Goal: Transaction & Acquisition: Download file/media

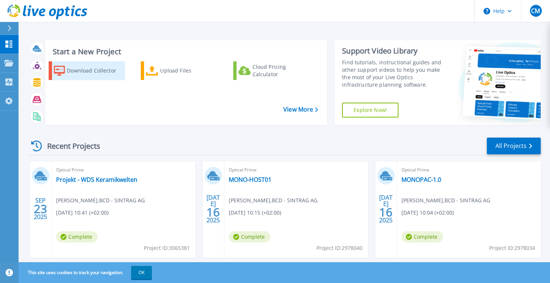
click at [88, 70] on div "Download Collector" at bounding box center [95, 70] width 56 height 15
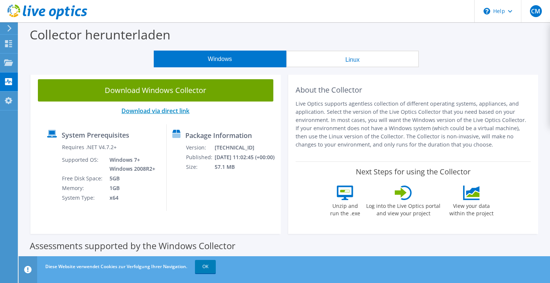
click at [137, 110] on link "Download via direct link" at bounding box center [156, 111] width 68 height 8
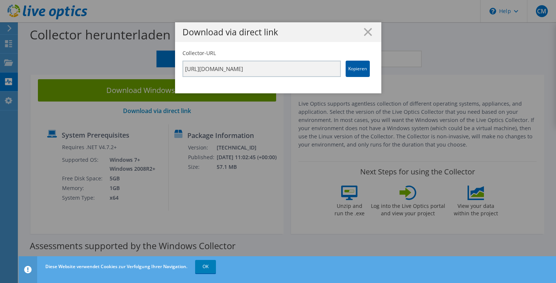
click at [353, 67] on link "Kopieren" at bounding box center [358, 69] width 24 height 16
click at [364, 35] on icon at bounding box center [368, 32] width 8 height 8
